Goal: Information Seeking & Learning: Compare options

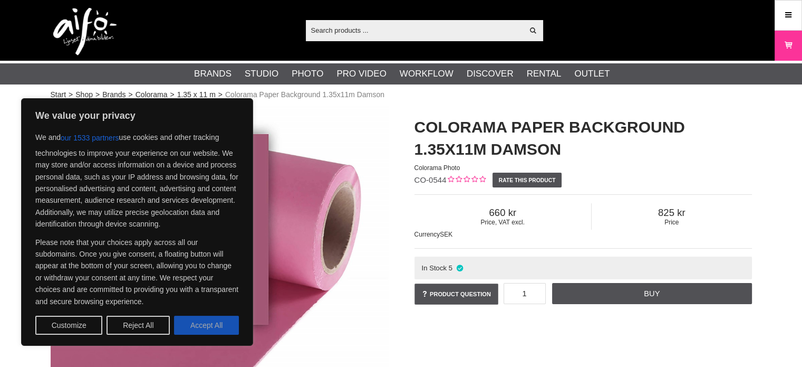
click at [199, 329] on button "Accept All" at bounding box center [206, 324] width 65 height 19
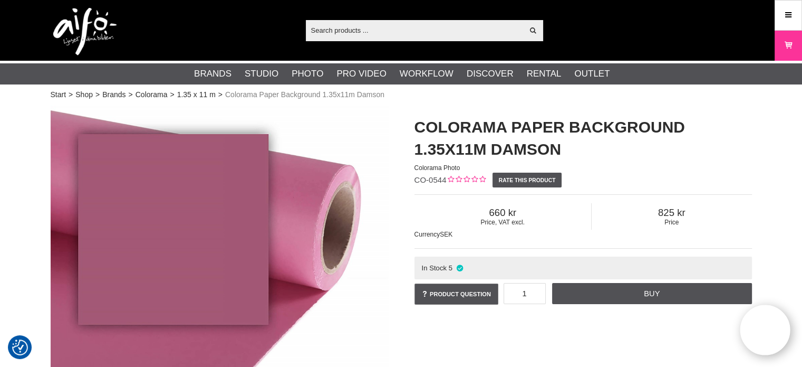
checkbox input "true"
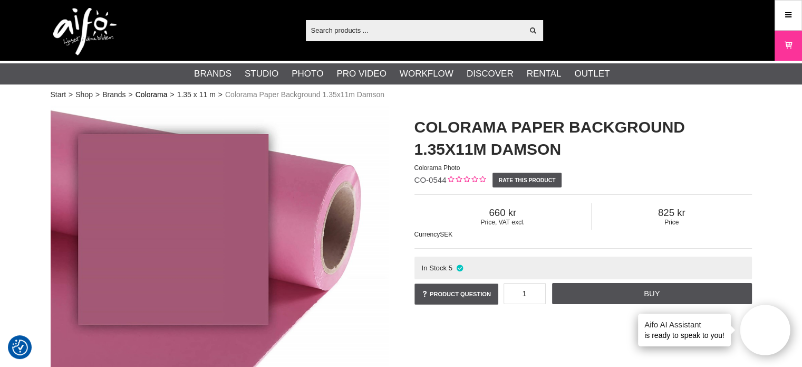
click at [152, 93] on link "Colorama" at bounding box center [152, 94] width 32 height 11
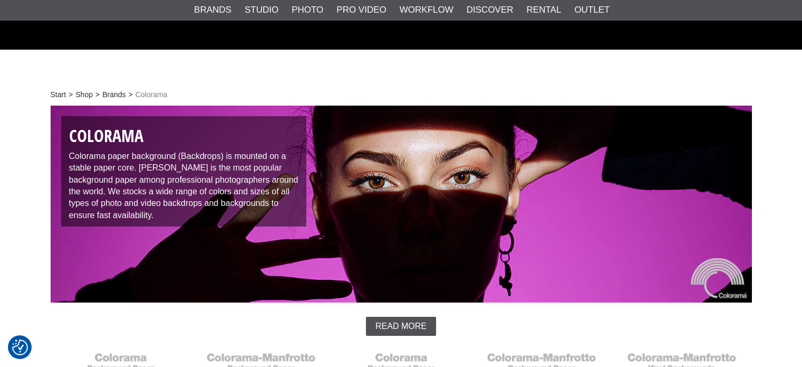
scroll to position [281, 0]
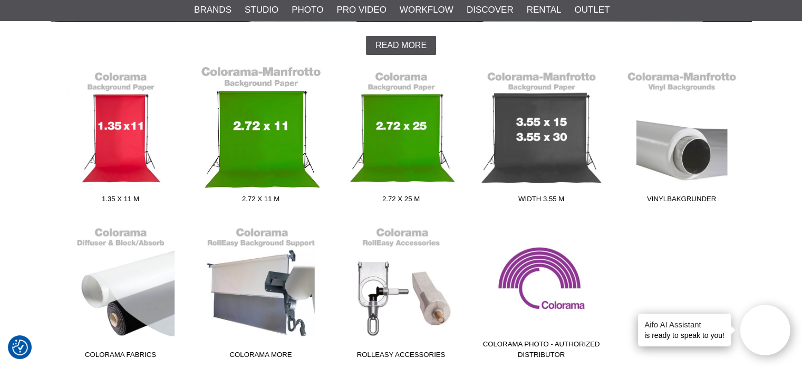
click at [244, 169] on link "2.72 x 11 m" at bounding box center [261, 136] width 140 height 142
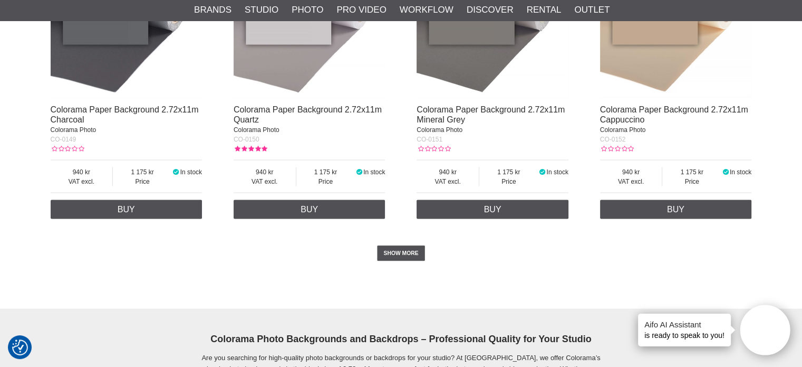
scroll to position [2193, 0]
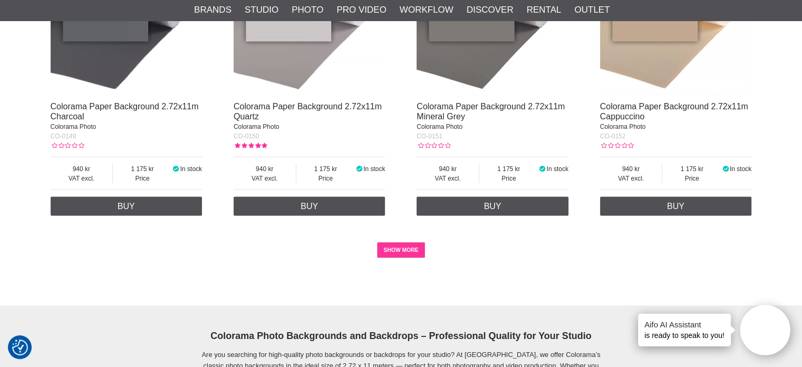
click at [409, 258] on link "SHOW MORE" at bounding box center [401, 250] width 48 height 16
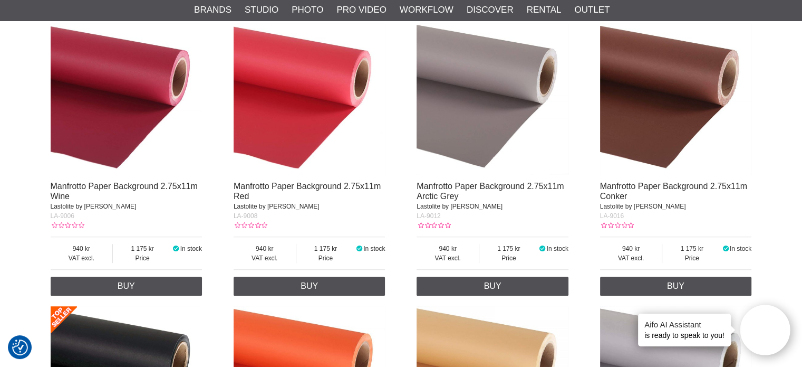
scroll to position [4659, 0]
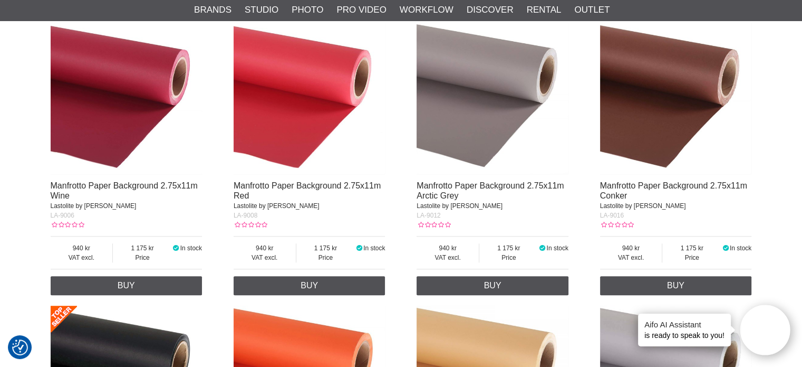
click at [325, 90] on img at bounding box center [310, 99] width 152 height 152
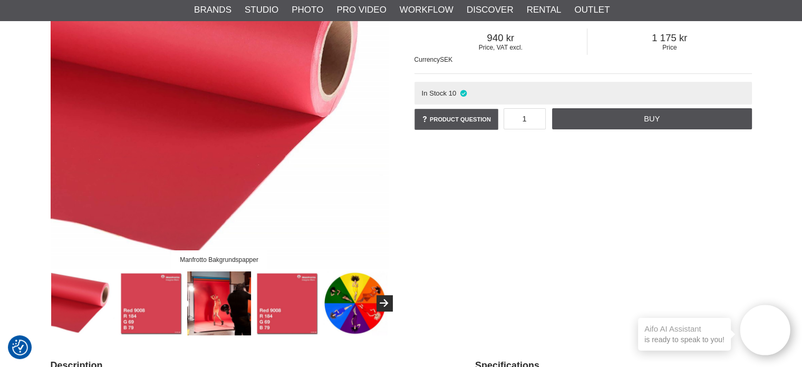
scroll to position [175, 0]
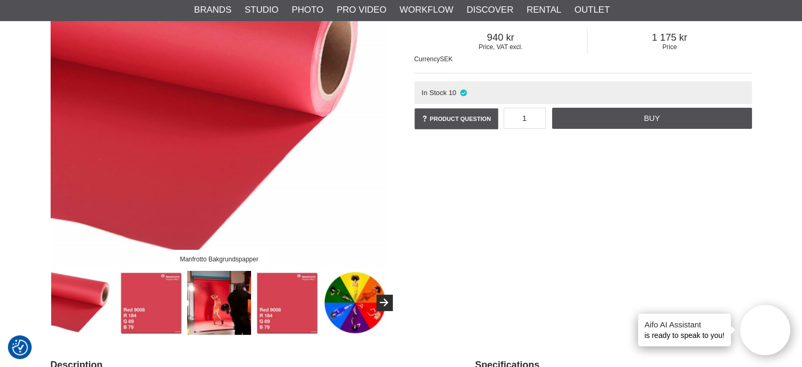
click at [205, 295] on img at bounding box center [219, 303] width 64 height 64
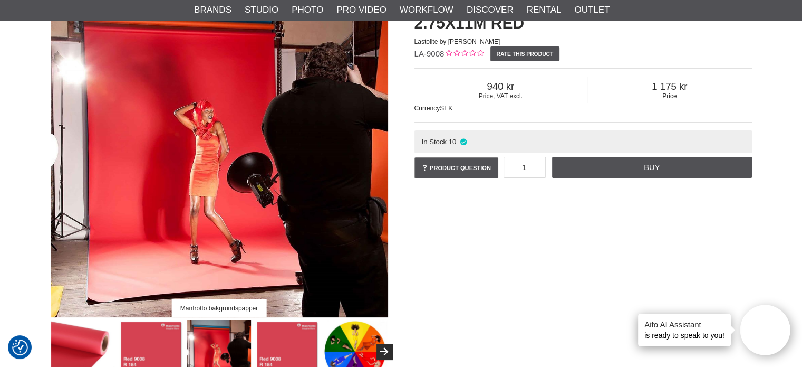
scroll to position [127, 0]
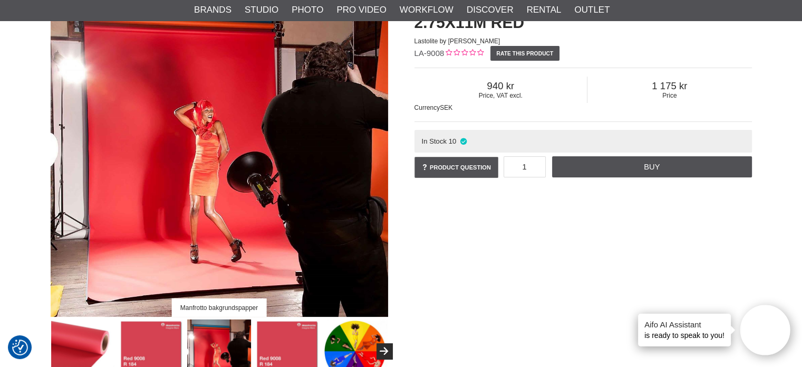
click at [150, 339] on img at bounding box center [151, 351] width 64 height 64
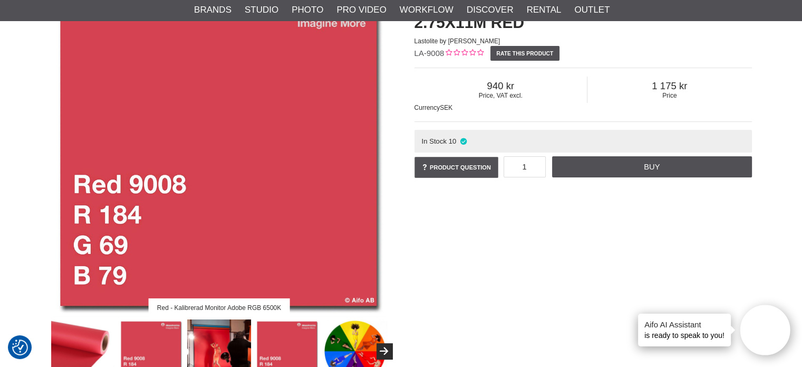
click at [284, 348] on img at bounding box center [287, 351] width 64 height 64
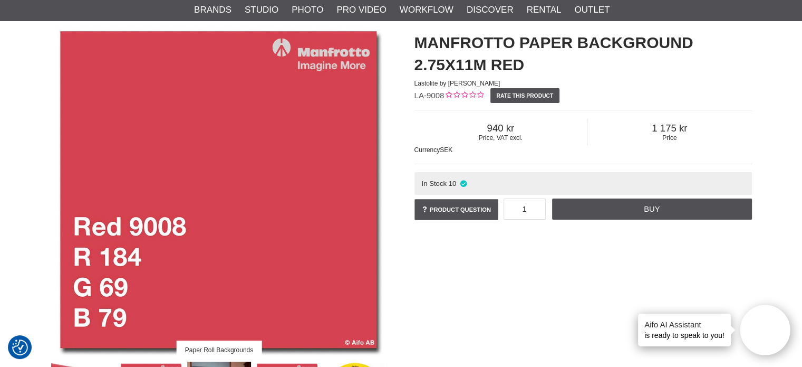
scroll to position [89, 0]
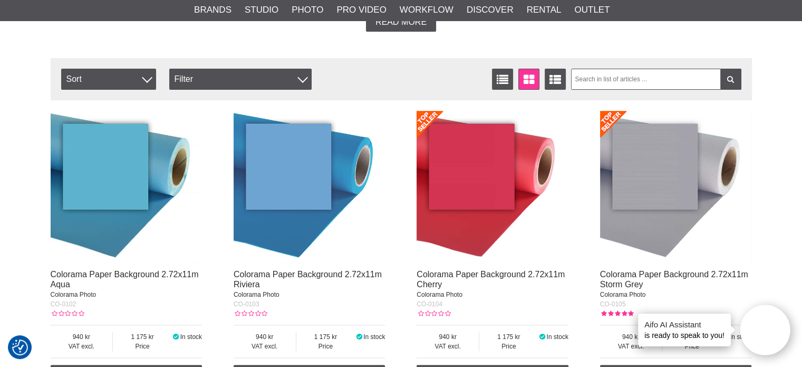
scroll to position [335, 0]
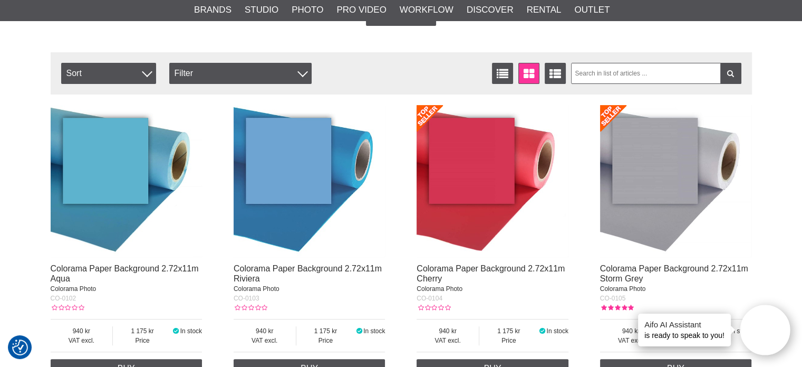
click at [489, 165] on img at bounding box center [493, 181] width 152 height 152
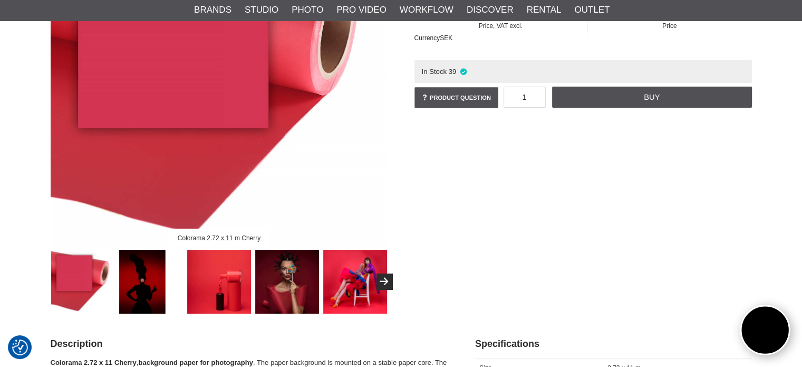
scroll to position [196, 0]
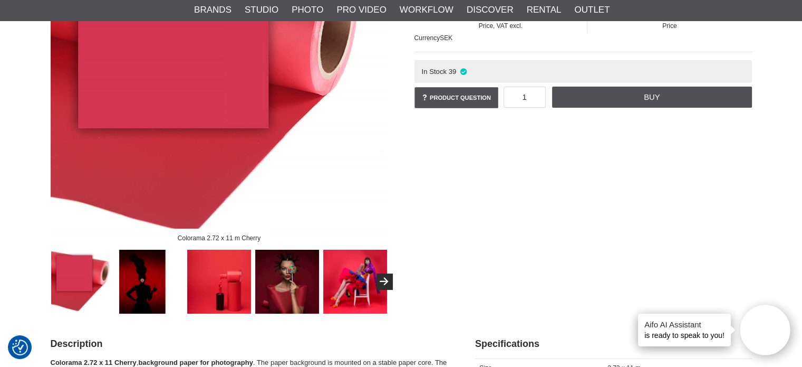
click at [236, 281] on img at bounding box center [219, 282] width 64 height 64
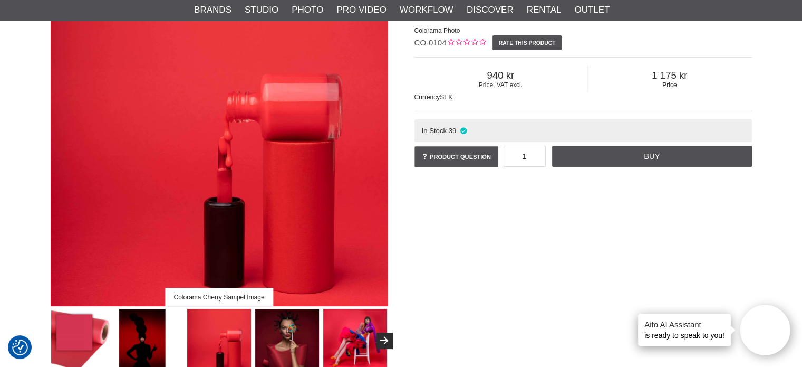
scroll to position [158, 0]
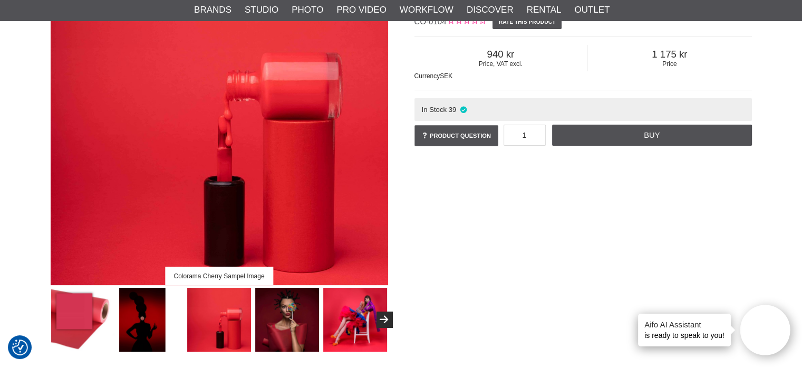
click at [358, 303] on img at bounding box center [355, 319] width 64 height 64
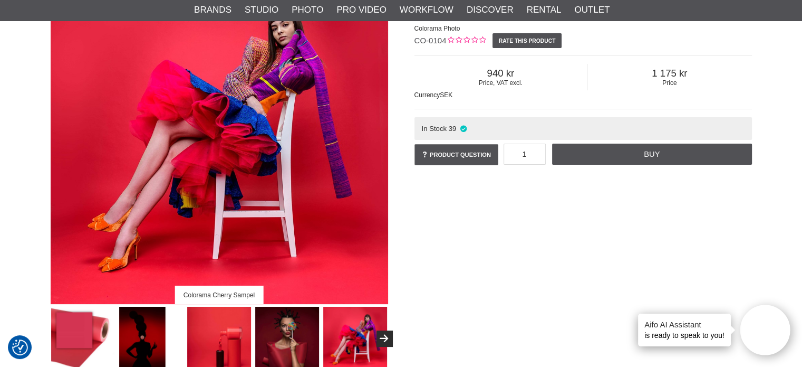
scroll to position [147, 0]
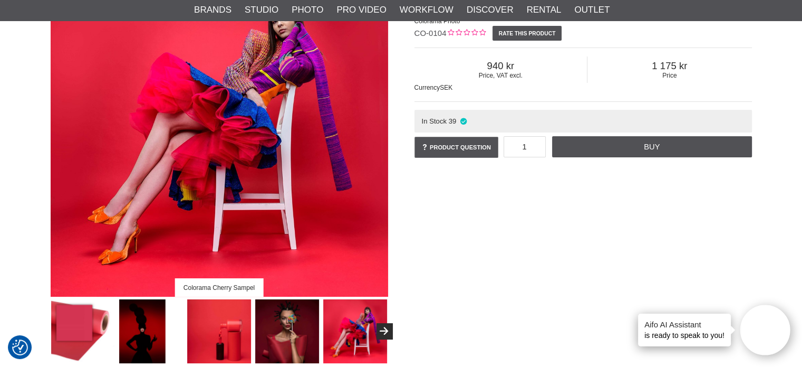
click at [150, 328] on img at bounding box center [151, 331] width 64 height 64
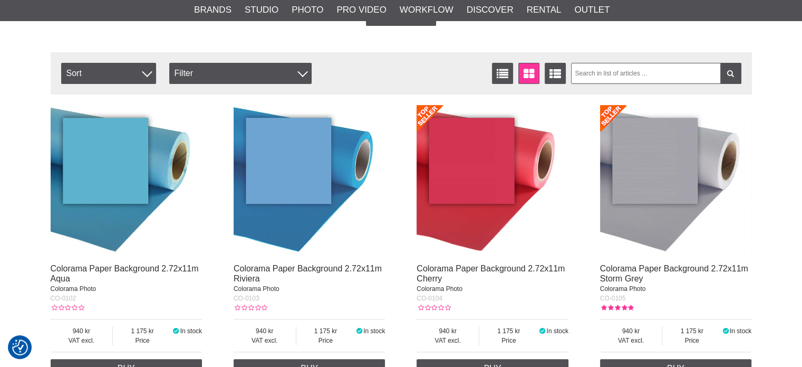
scroll to position [335, 0]
